Goal: Task Accomplishment & Management: Complete application form

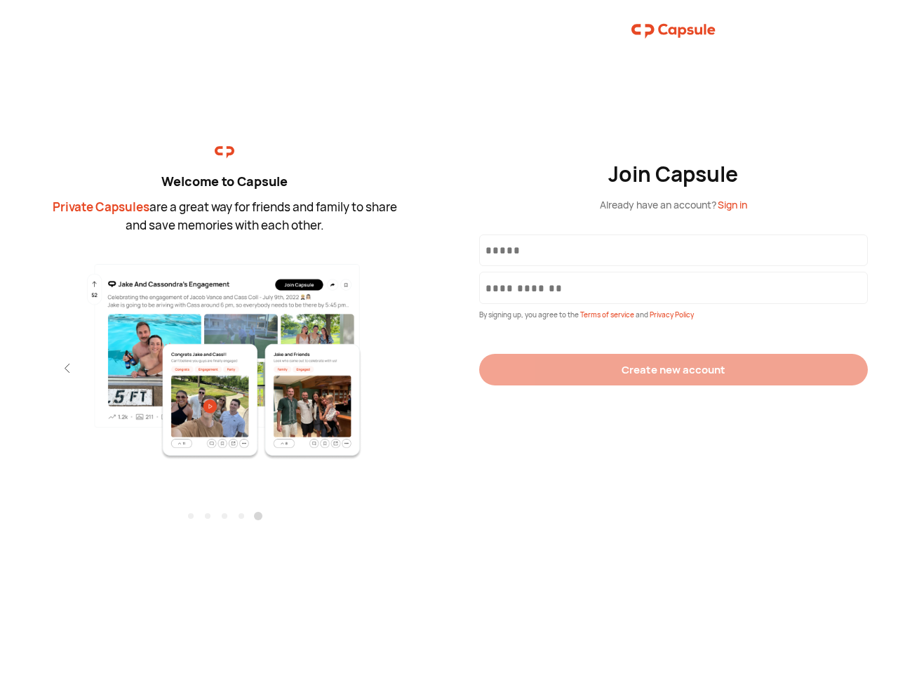
click at [449, 337] on div "Join Capsule Already have an account? Sign in By signing up, you agree to the T…" at bounding box center [673, 337] width 449 height 674
click at [225, 356] on img at bounding box center [225, 361] width 307 height 198
click at [0, 368] on div "Welcome to Capsule Private Capsules are a great way for friends and family to s…" at bounding box center [224, 337] width 449 height 674
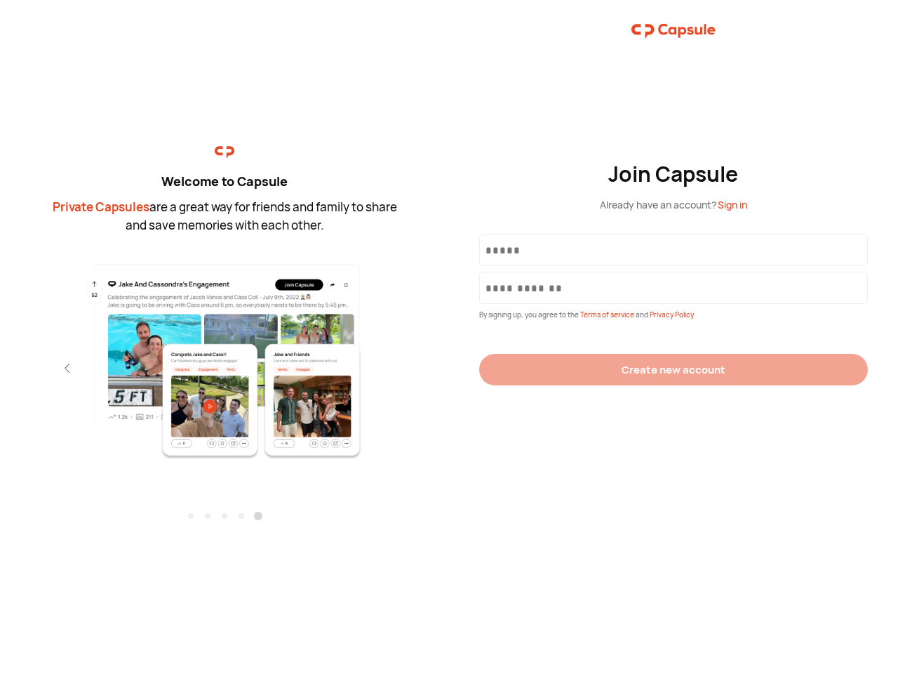
click at [0, 368] on div "Welcome to Capsule Private Capsules are a great way for friends and family to s…" at bounding box center [224, 337] width 449 height 674
click at [42, 368] on div "Welcome to Capsule Private Capsules are a great way for friends and family to s…" at bounding box center [224, 337] width 449 height 674
